Goal: Find specific page/section: Find specific page/section

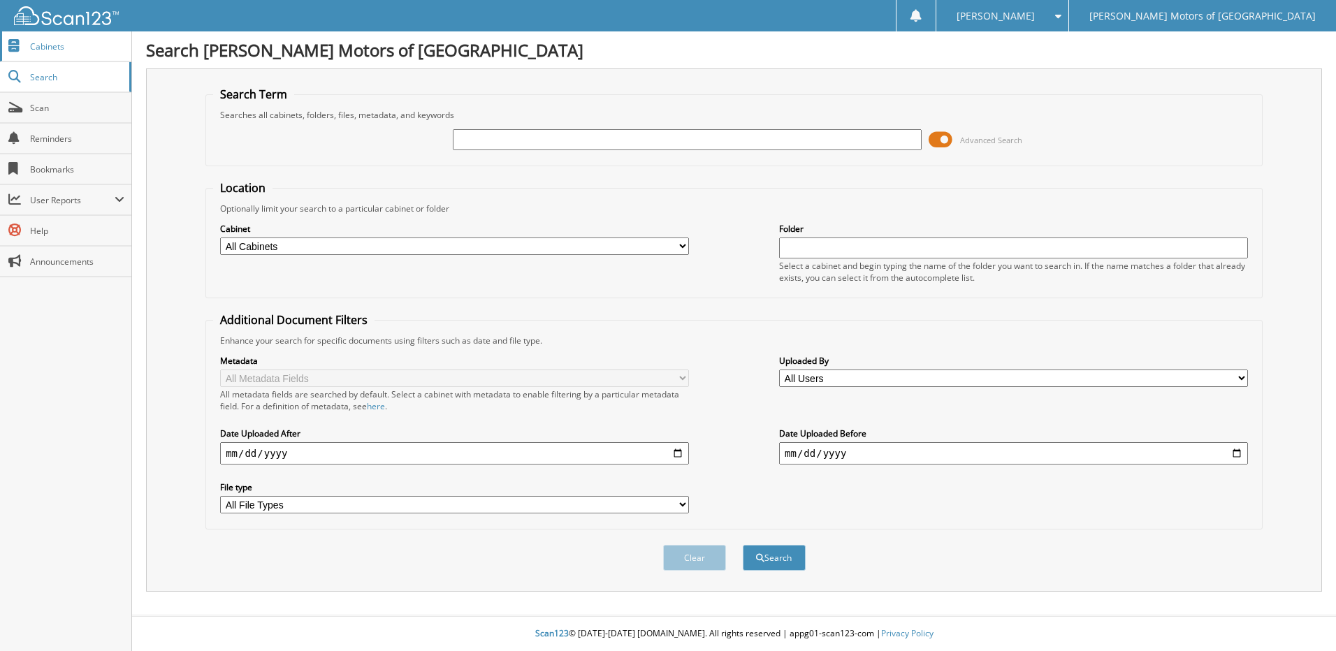
click at [26, 48] on link "Cabinets" at bounding box center [65, 46] width 131 height 30
type input "165931"
click at [743, 545] on button "Search" at bounding box center [774, 558] width 63 height 26
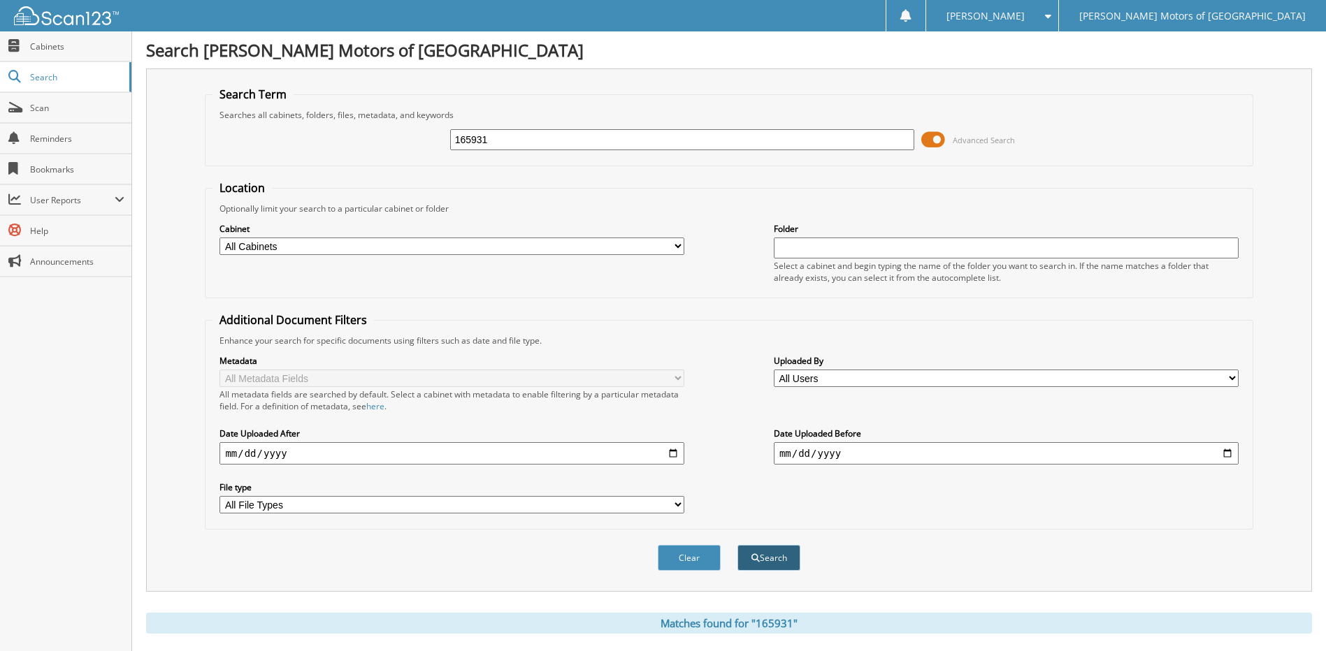
click at [786, 554] on button "Search" at bounding box center [768, 558] width 63 height 26
click at [57, 115] on link "Scan" at bounding box center [65, 108] width 131 height 30
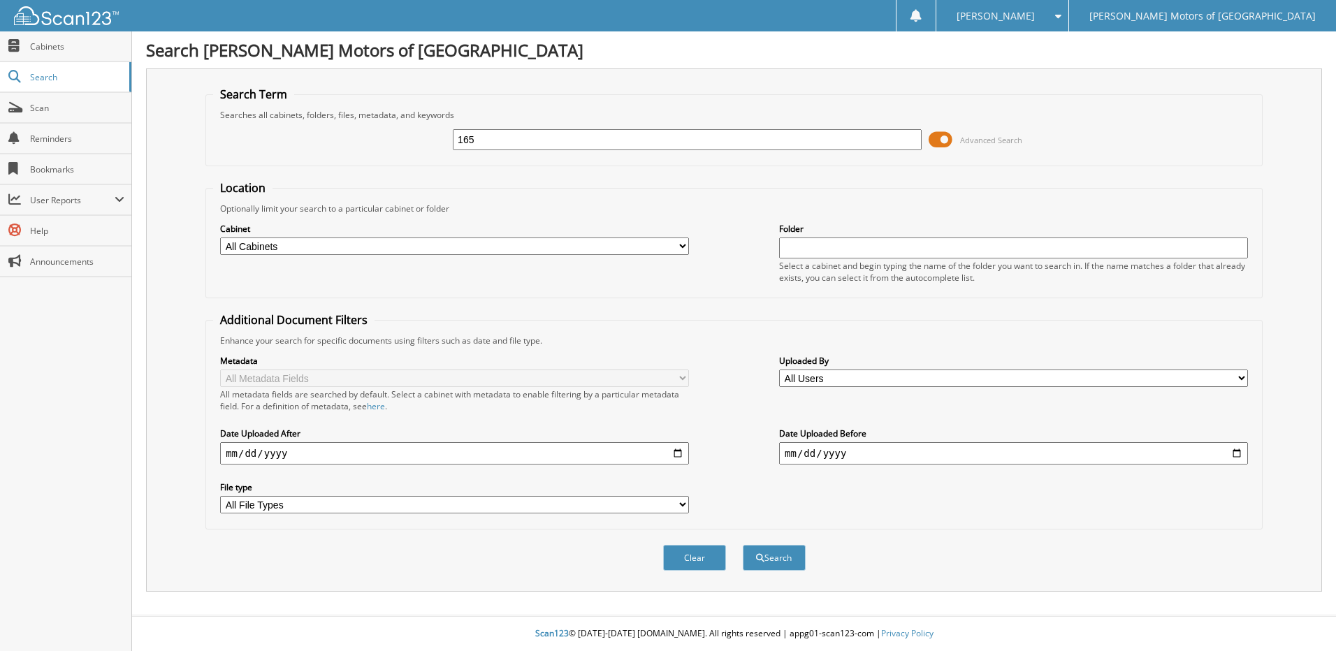
type input "165"
click at [743, 545] on button "Search" at bounding box center [774, 558] width 63 height 26
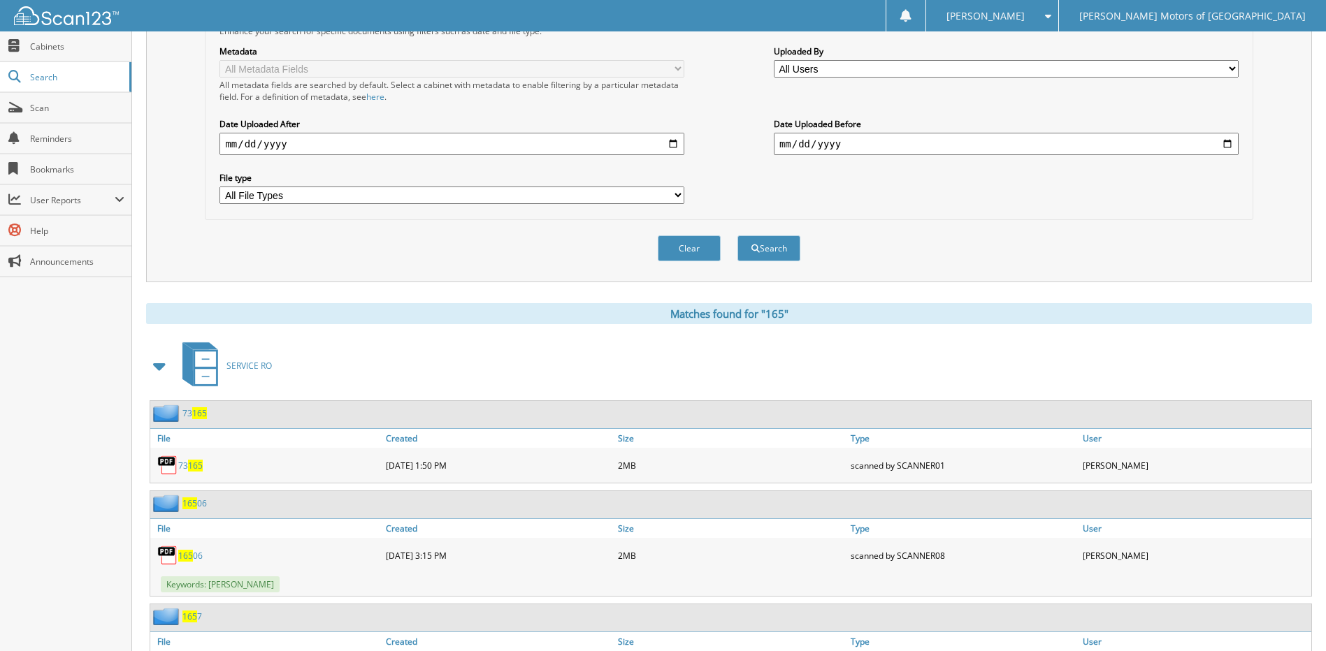
scroll to position [1647, 0]
